Goal: Task Accomplishment & Management: Manage account settings

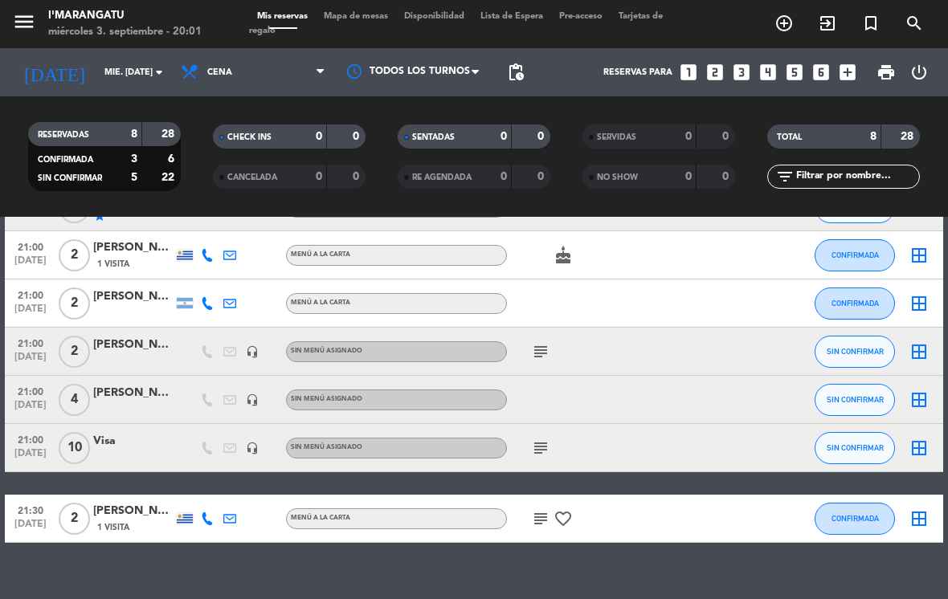
scroll to position [178, 0]
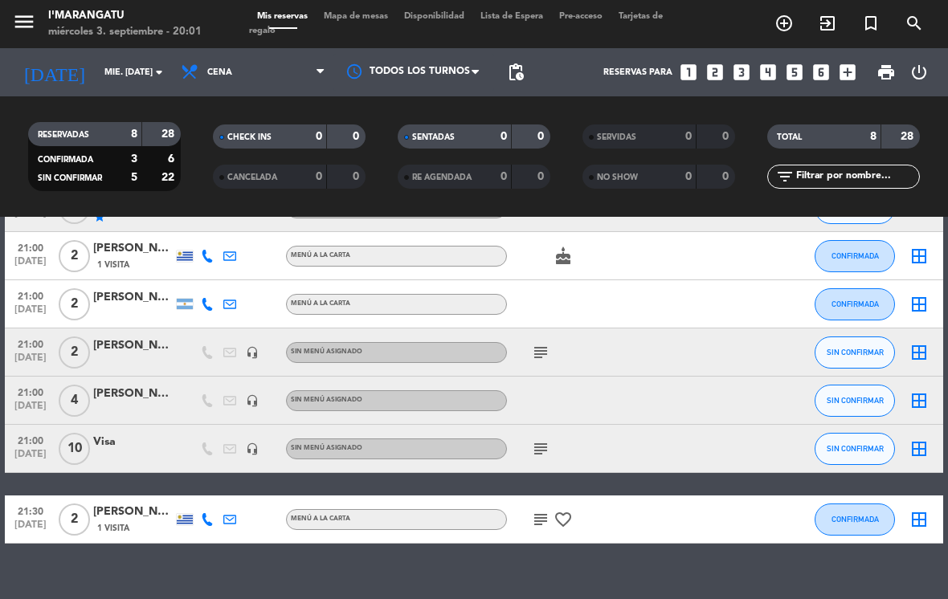
click at [547, 359] on icon "subject" at bounding box center [540, 352] width 19 height 19
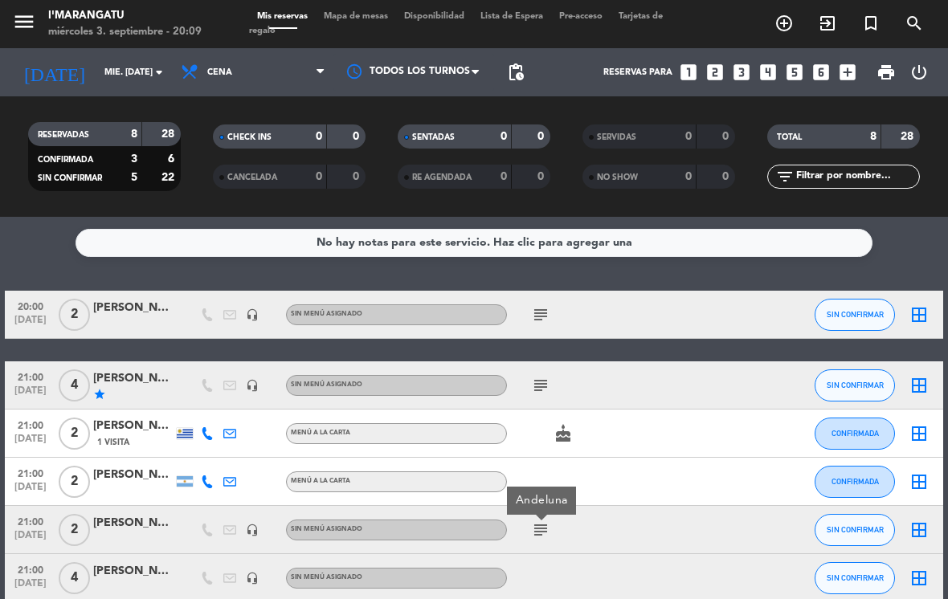
scroll to position [0, 0]
click at [549, 314] on icon "subject" at bounding box center [540, 314] width 19 height 19
click at [845, 320] on button "SIN CONFIRMAR" at bounding box center [855, 315] width 80 height 32
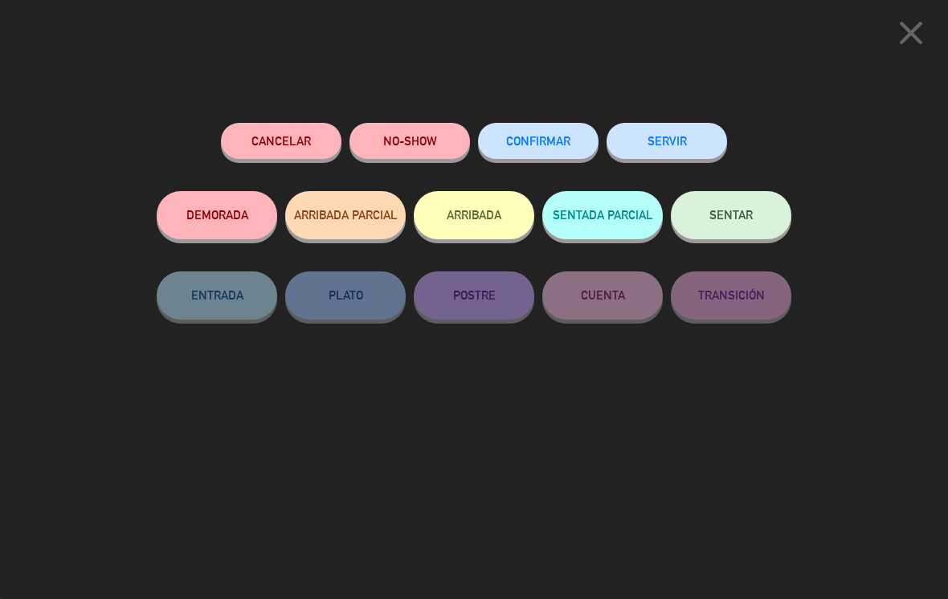
click at [685, 135] on button "SERVIR" at bounding box center [666, 141] width 120 height 36
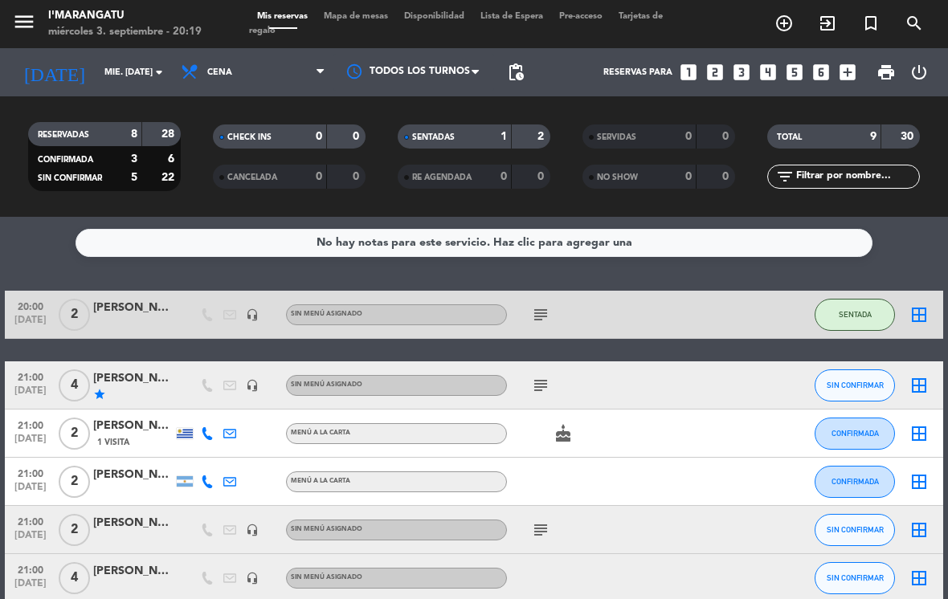
click at [856, 329] on button "SENTADA" at bounding box center [855, 315] width 80 height 32
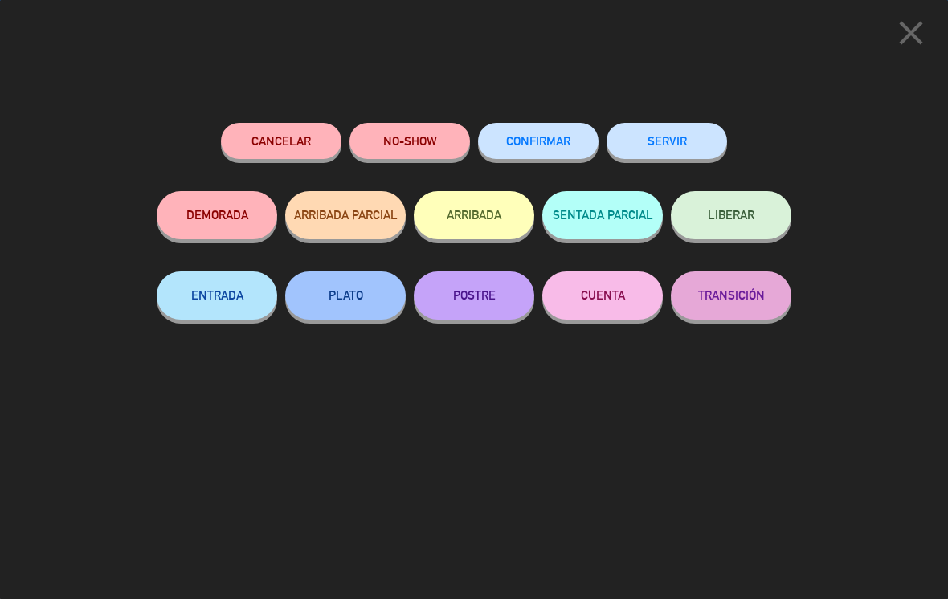
click at [691, 127] on button "SERVIR" at bounding box center [666, 141] width 120 height 36
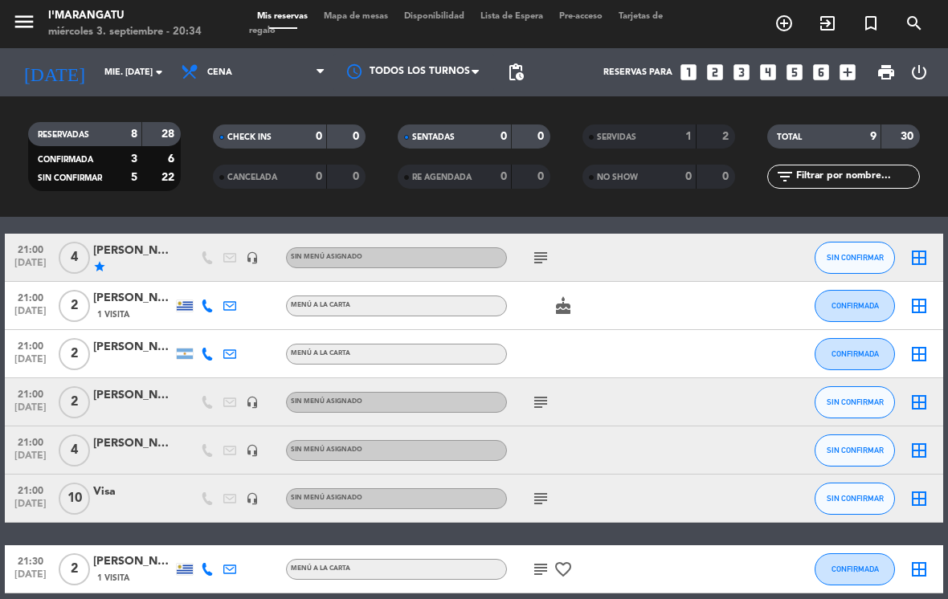
scroll to position [59, 0]
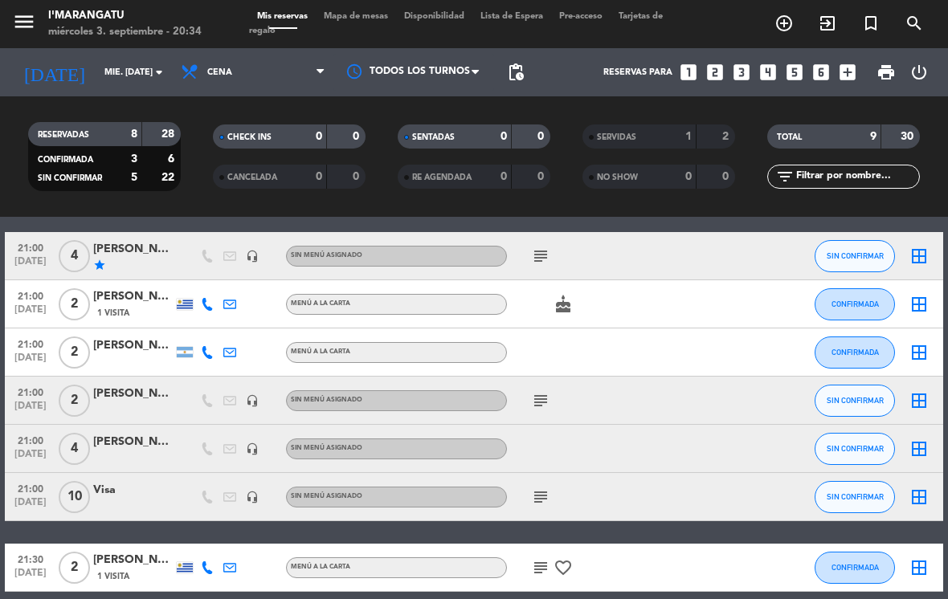
click at [548, 394] on icon "subject" at bounding box center [540, 400] width 19 height 19
click at [857, 405] on span "SIN CONFIRMAR" at bounding box center [855, 400] width 57 height 9
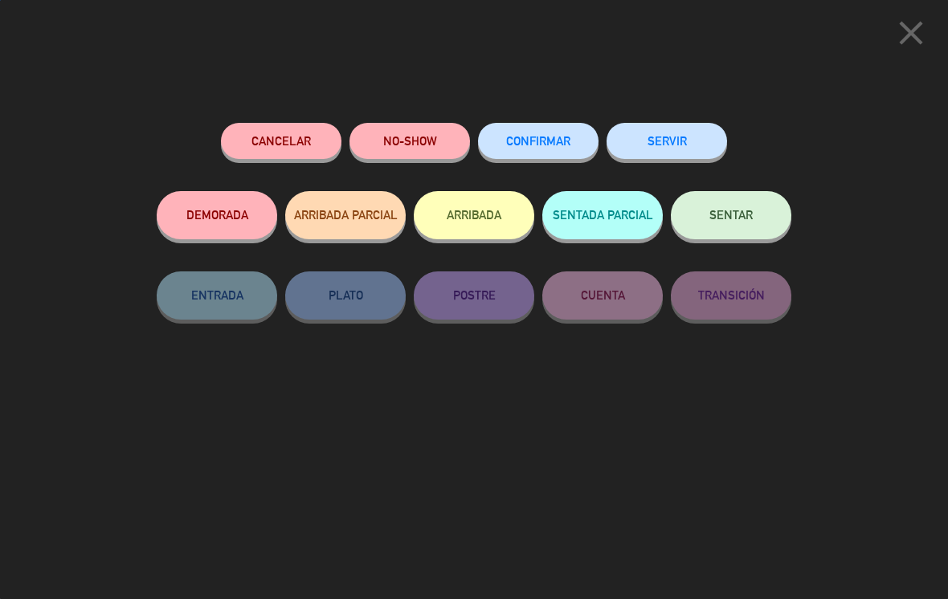
click at [688, 138] on button "SERVIR" at bounding box center [666, 141] width 120 height 36
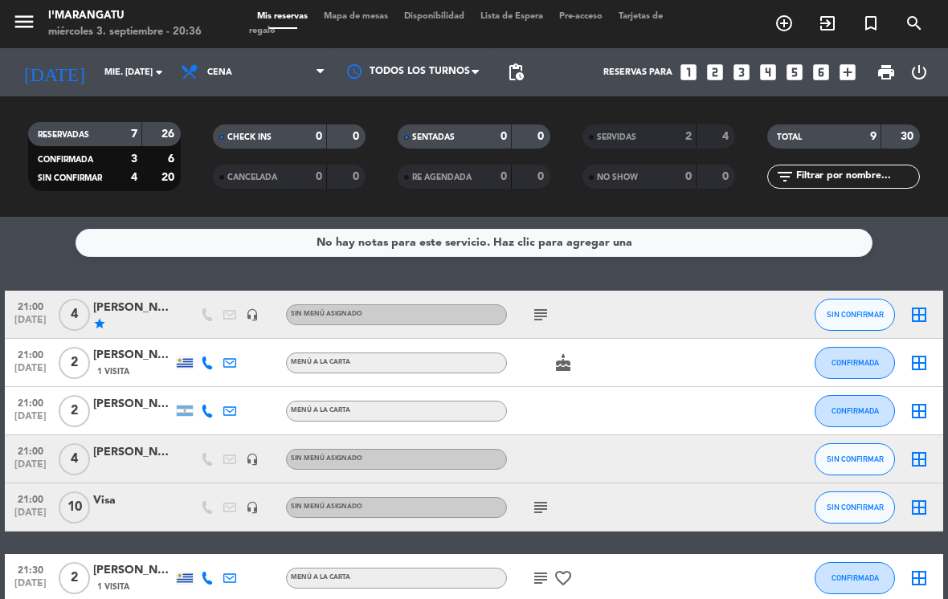
scroll to position [0, 0]
click at [658, 135] on div "SERVIDAS" at bounding box center [623, 137] width 74 height 18
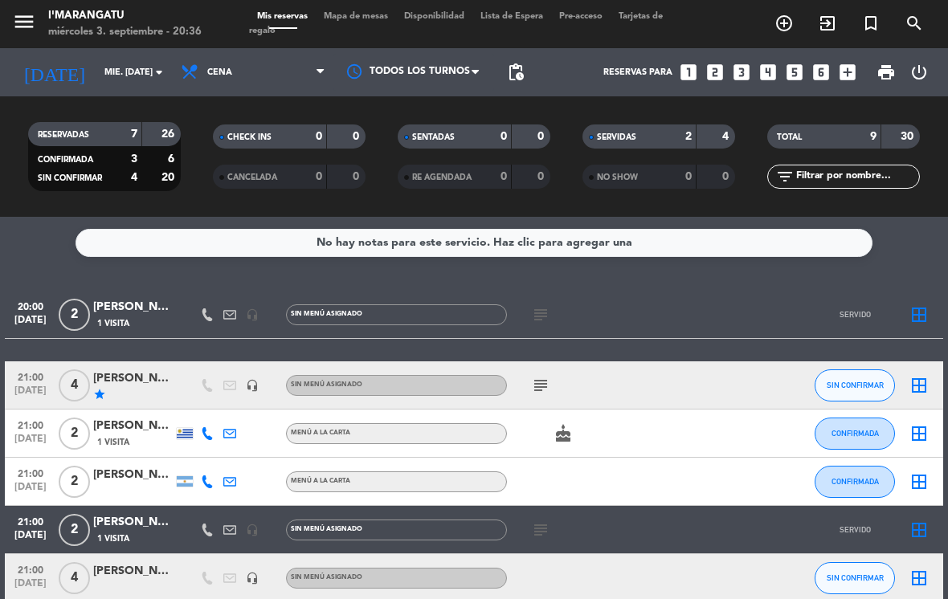
click at [540, 521] on icon "subject" at bounding box center [540, 530] width 19 height 19
click at [652, 137] on div "SERVIDAS" at bounding box center [623, 137] width 74 height 18
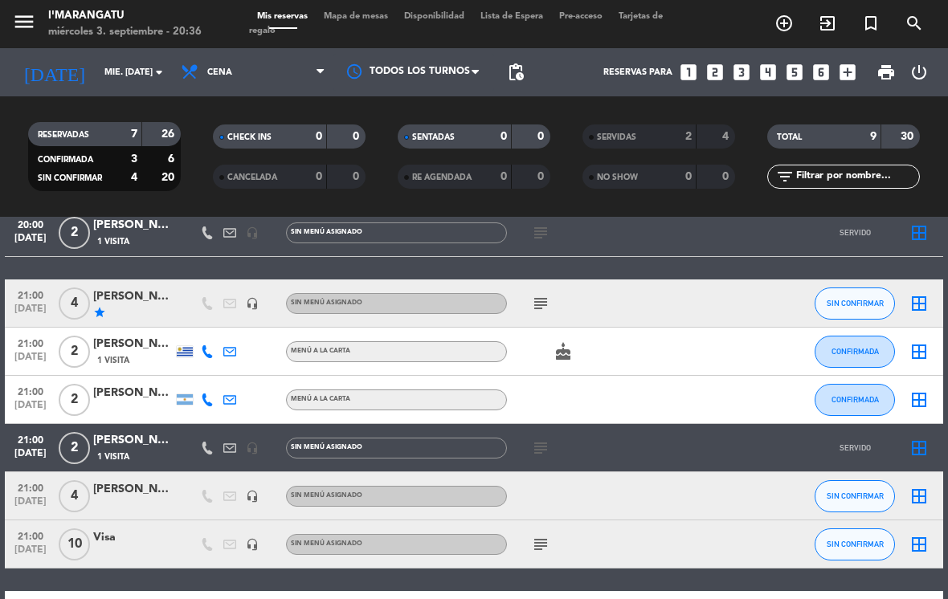
scroll to position [90, 0]
